Goal: Task Accomplishment & Management: Use online tool/utility

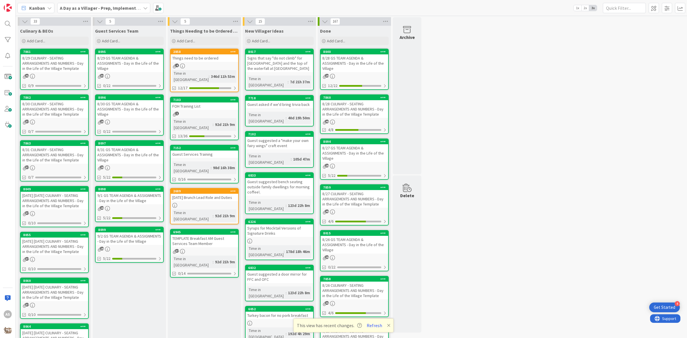
click at [74, 69] on div "8/29 CULINARY - SEATING ARRANGEMENTS AND NUMBERS - Day in the Life of the Villa…" at bounding box center [55, 63] width 68 height 18
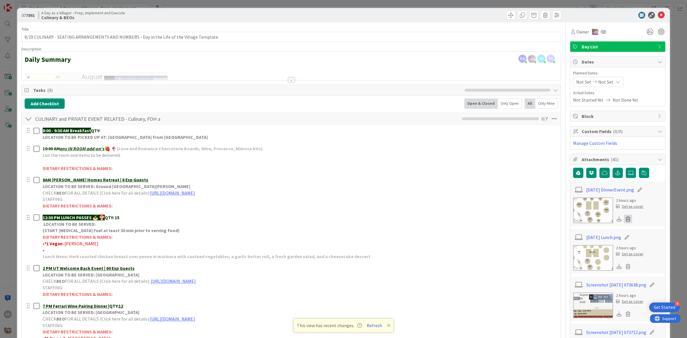
click at [624, 220] on icon at bounding box center [628, 219] width 8 height 9
click at [567, 251] on button "Delete" at bounding box center [574, 247] width 21 height 10
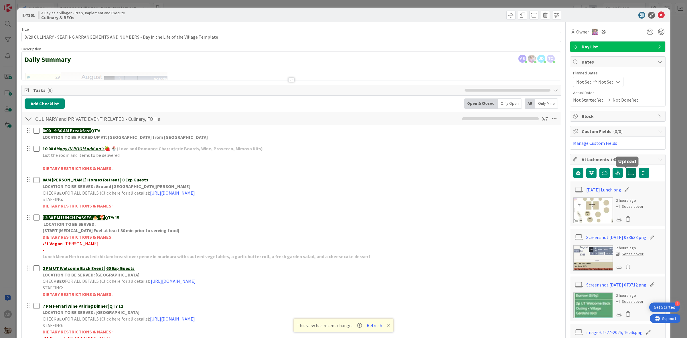
click at [628, 174] on icon at bounding box center [631, 172] width 6 height 5
click at [625, 168] on input "file" at bounding box center [625, 168] width 0 height 0
click at [628, 173] on icon at bounding box center [631, 172] width 6 height 5
click at [625, 168] on input "file" at bounding box center [625, 168] width 0 height 0
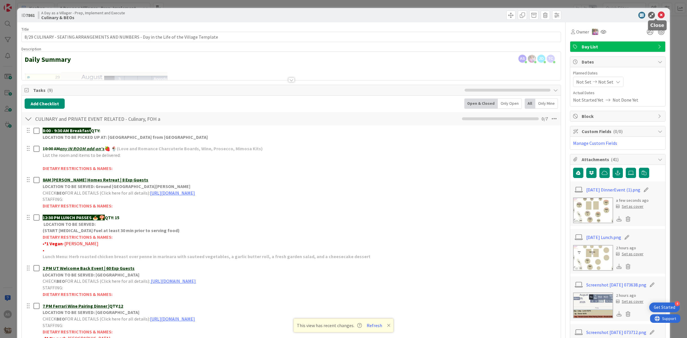
click at [657, 16] on icon at bounding box center [660, 15] width 7 height 7
